Goal: Contribute content: Add original content to the website for others to see

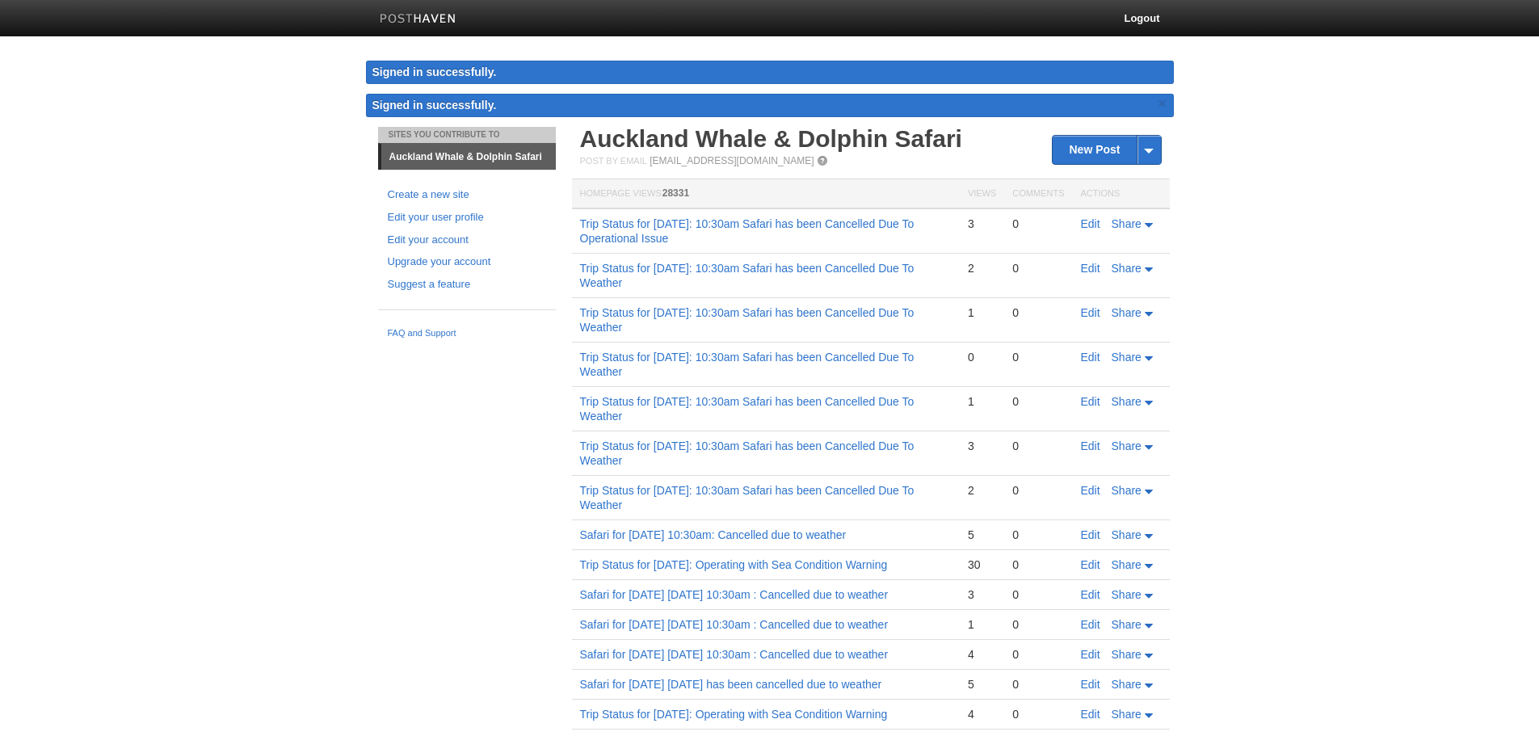
click at [579, 225] on td "Trip Status for [DATE]: 10:30am Safari has been Cancelled Due To Operational Is…" at bounding box center [766, 230] width 388 height 45
click at [1104, 151] on link "New Post" at bounding box center [1106, 150] width 107 height 28
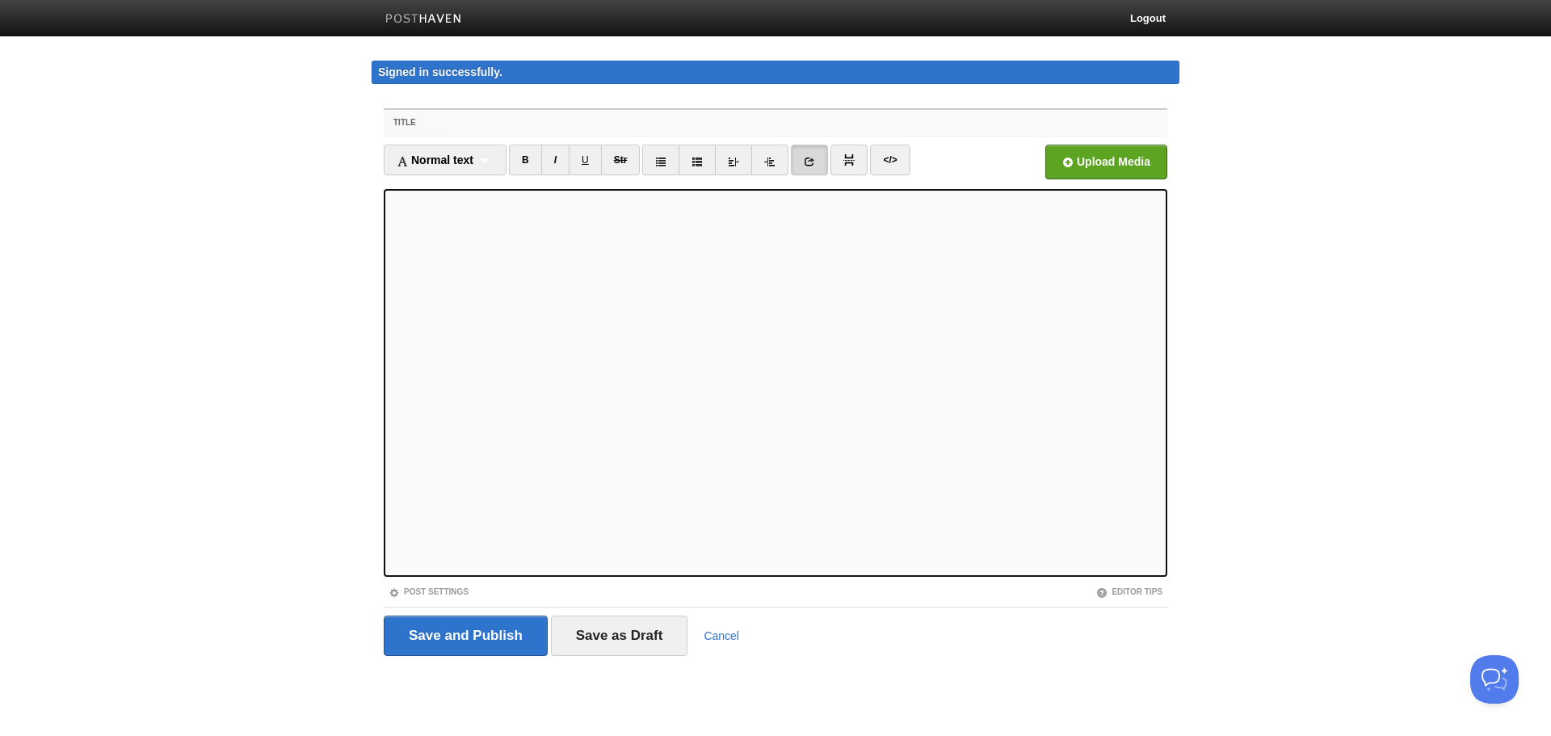
click at [517, 123] on input "Title" at bounding box center [808, 123] width 718 height 26
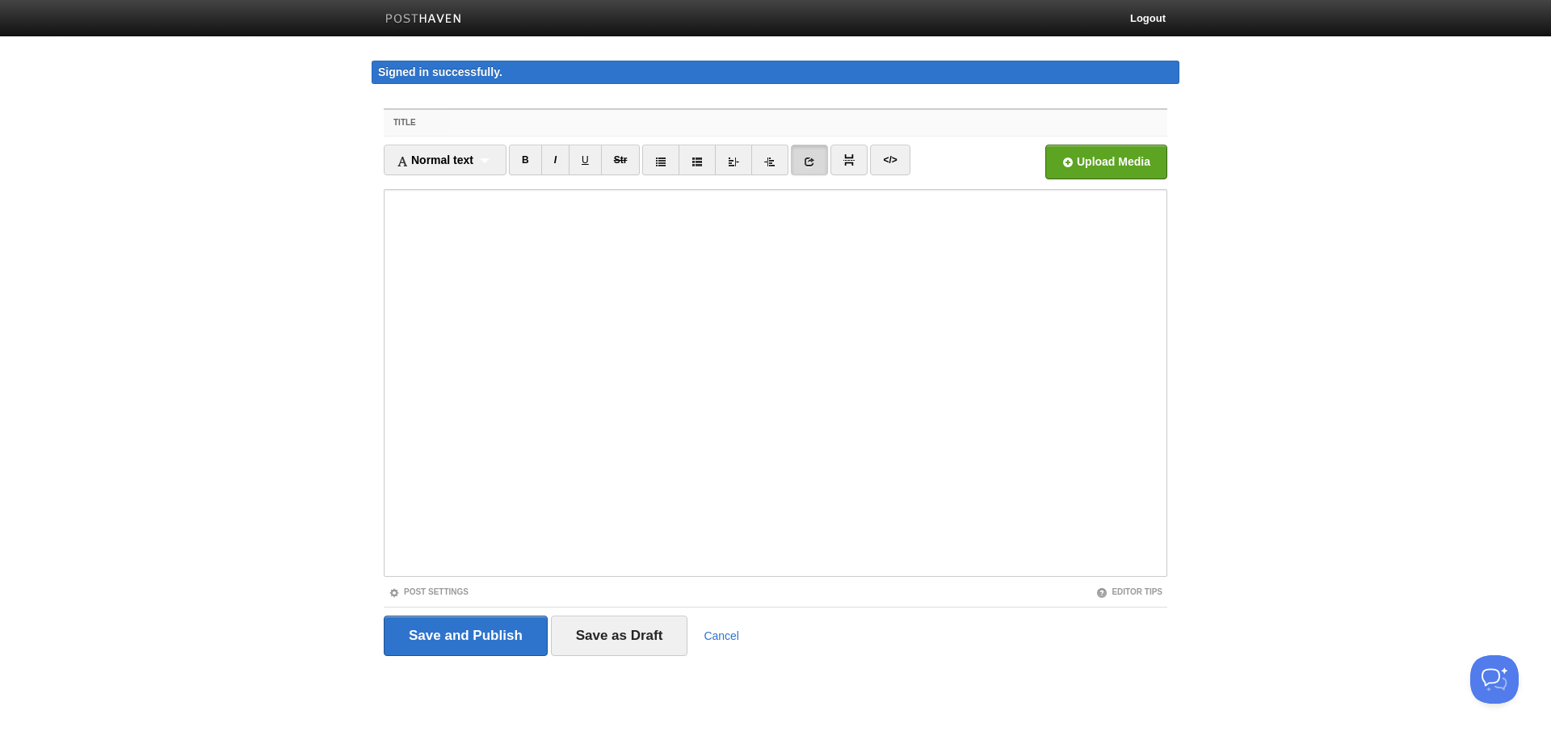
paste input "Trip Status for [DATE]: 10:30am Safari has been Cancelled Due To Operational Is…"
drag, startPoint x: 540, startPoint y: 123, endPoint x: 606, endPoint y: 124, distance: 65.5
click at [606, 124] on input "Trip Status for [DATE]: 10:30am Safari has been Cancelled Due To Operational Is…" at bounding box center [808, 123] width 718 height 26
type input "Trip Status for [DATE]: 10:30am Safari has been Cancelled Due To Operational Is…"
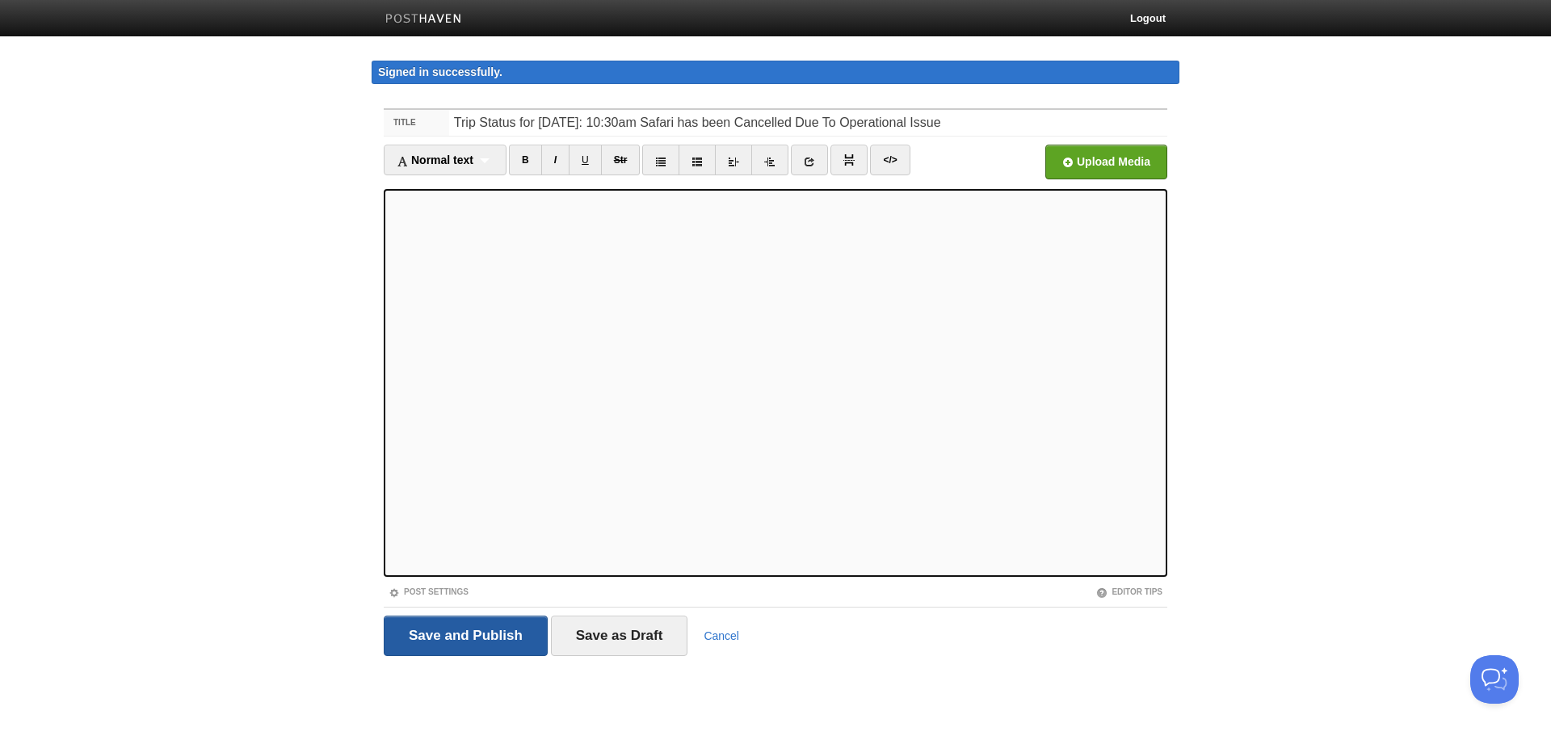
click at [431, 638] on input "Save and Publish" at bounding box center [466, 636] width 164 height 40
